Goal: Transaction & Acquisition: Purchase product/service

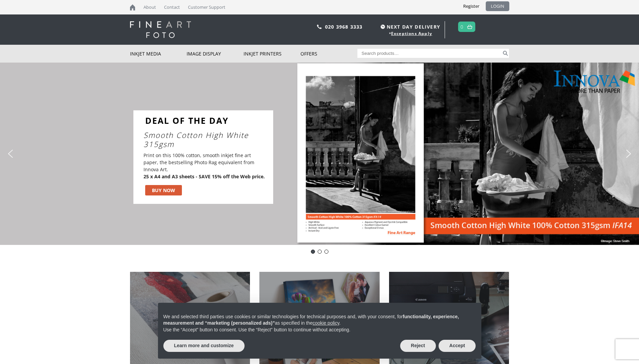
click at [497, 5] on link "LOGIN" at bounding box center [497, 6] width 24 height 10
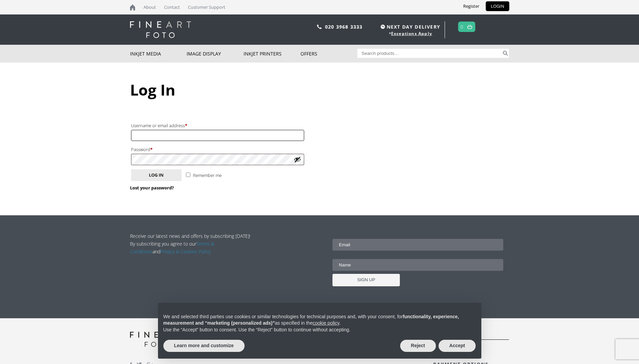
type input "rag@rookwoodstudios.co.uk"
click at [187, 175] on input "Remember me" at bounding box center [188, 175] width 4 height 4
checkbox input "true"
click at [172, 176] on button "Log in" at bounding box center [156, 175] width 50 height 12
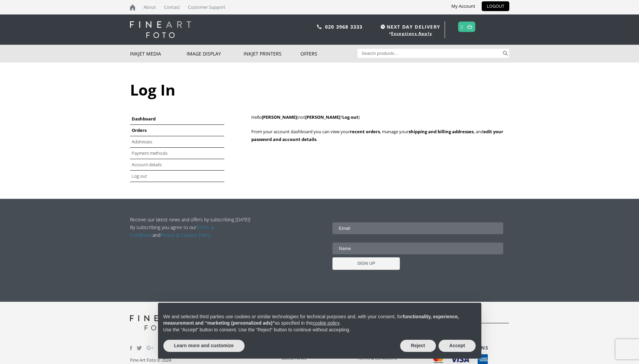
click at [140, 130] on link "Orders" at bounding box center [139, 130] width 15 height 6
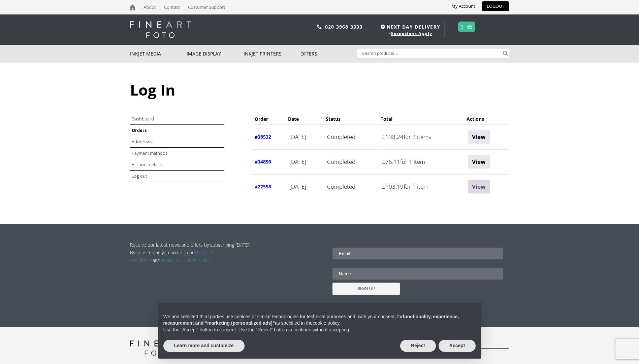
click at [484, 187] on link "View" at bounding box center [479, 187] width 22 height 14
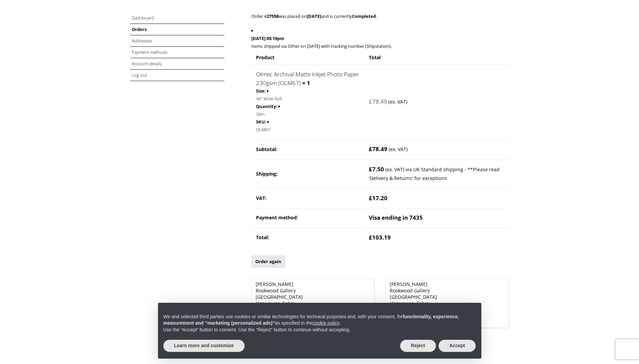
scroll to position [135, 0]
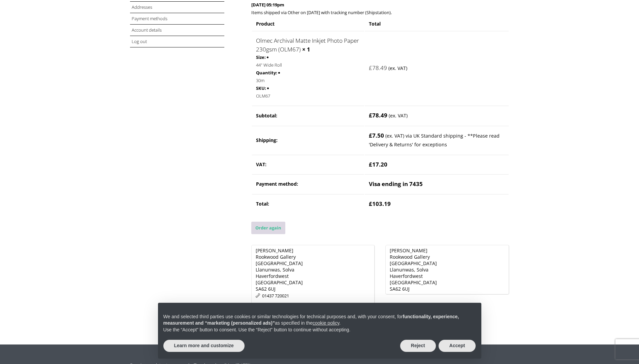
click at [274, 228] on link "Order again" at bounding box center [268, 228] width 34 height 12
click at [458, 343] on button "Accept" at bounding box center [456, 346] width 37 height 12
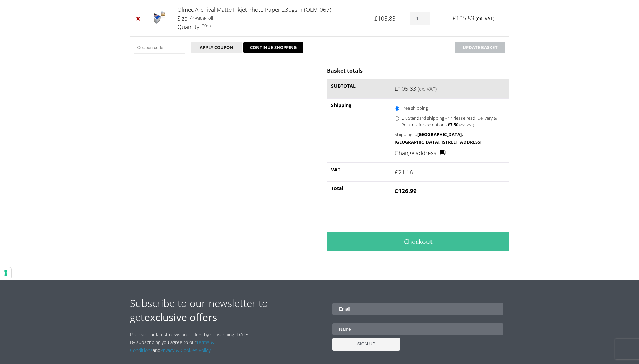
scroll to position [168, 0]
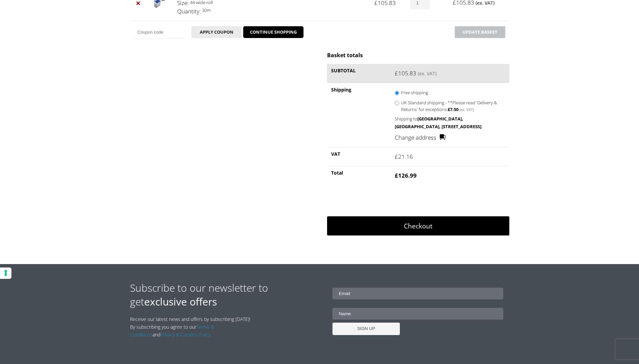
click at [415, 223] on link "Checkout" at bounding box center [418, 226] width 182 height 20
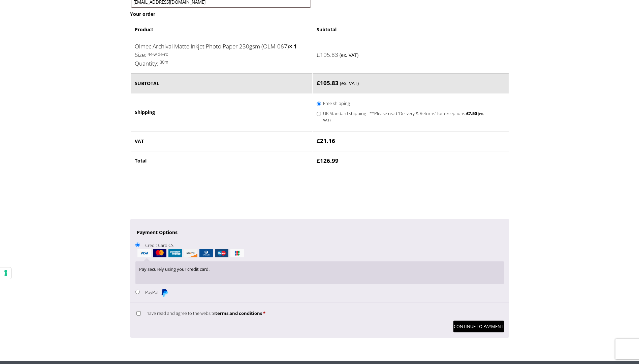
scroll to position [404, 0]
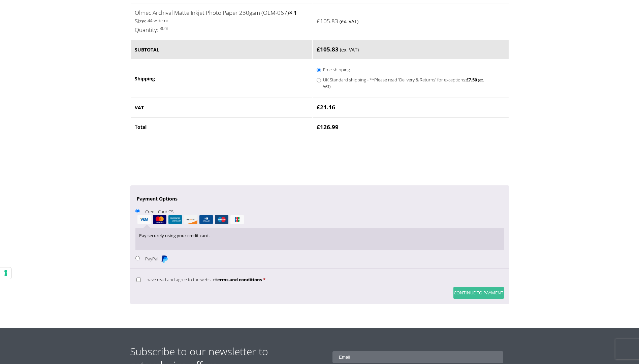
click at [468, 292] on button "Continue to Payment" at bounding box center [478, 293] width 50 height 12
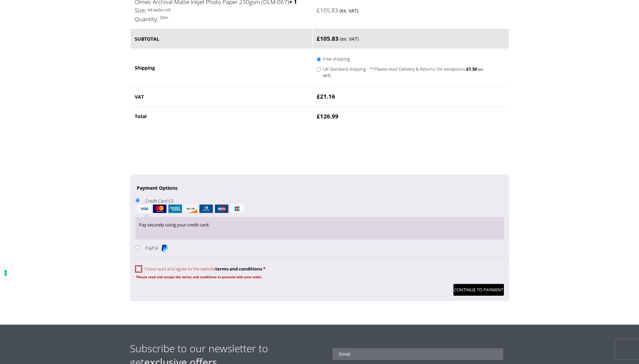
scroll to position [476, 0]
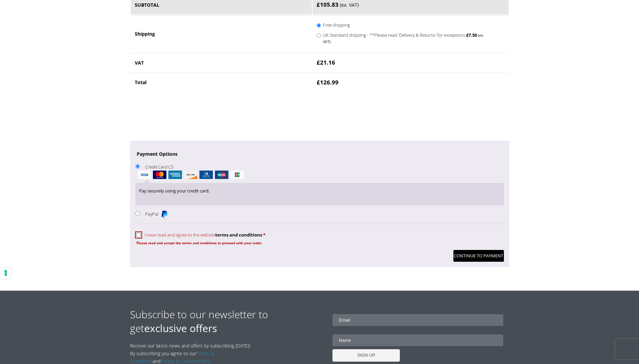
click at [138, 236] on input "I have read and agree to the website terms and conditions *" at bounding box center [138, 235] width 4 height 4
checkbox input "true"
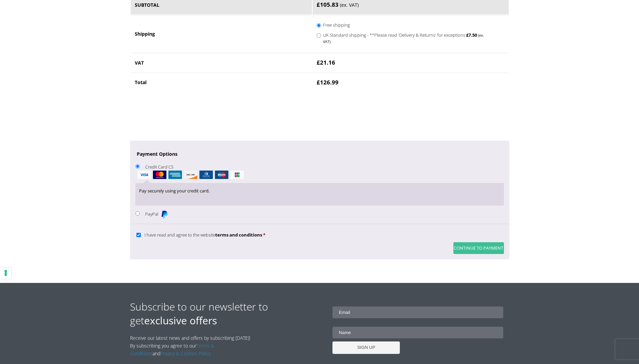
click at [476, 246] on button "Continue to Payment" at bounding box center [478, 248] width 50 height 12
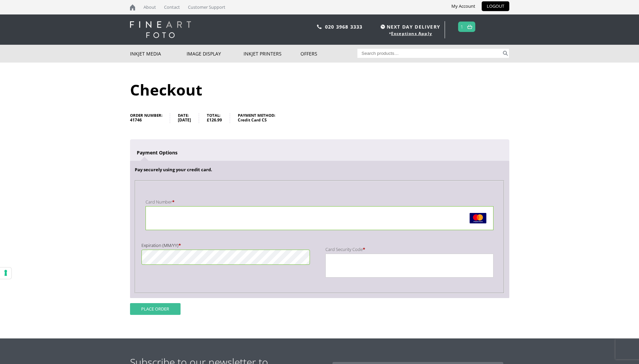
click at [162, 309] on button "Place order" at bounding box center [155, 309] width 50 height 12
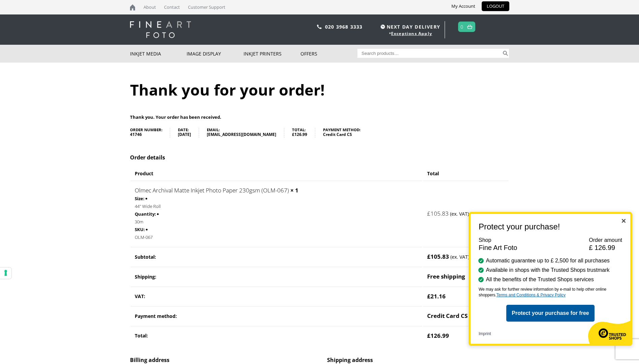
click at [622, 219] on img "Close" at bounding box center [623, 221] width 4 height 4
